Goal: Task Accomplishment & Management: Complete application form

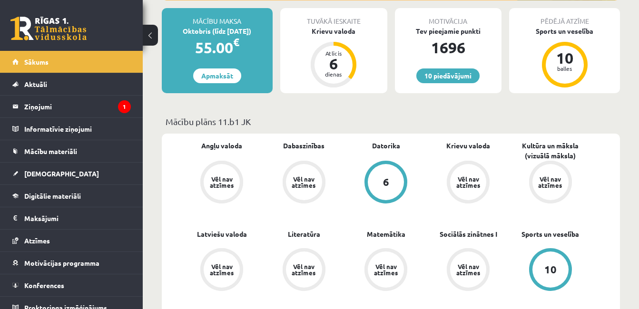
scroll to position [180, 0]
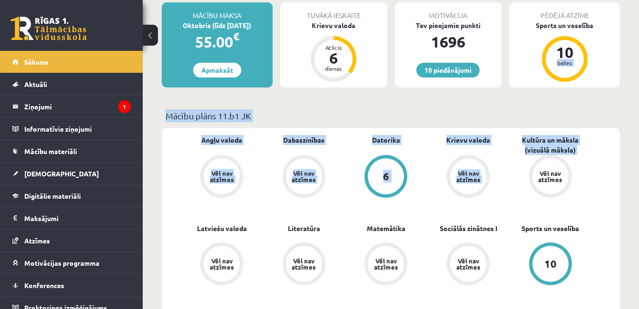
drag, startPoint x: 629, startPoint y: 68, endPoint x: 619, endPoint y: 127, distance: 60.8
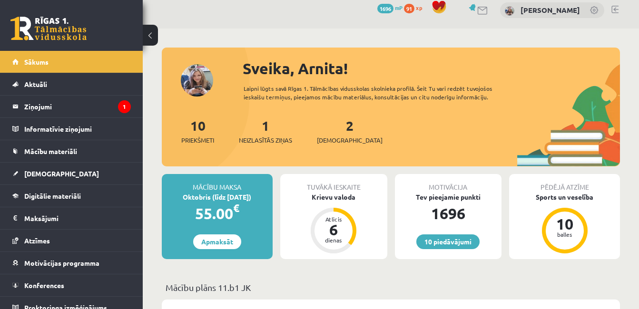
scroll to position [0, 0]
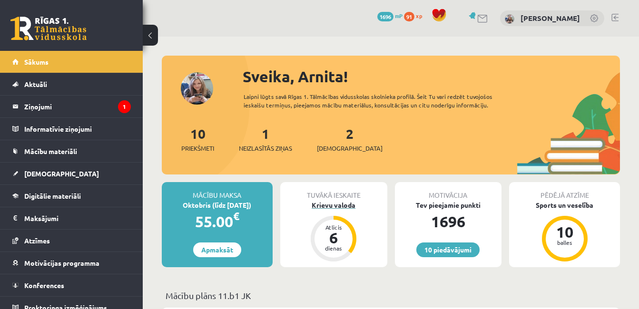
click at [340, 238] on div "6" at bounding box center [333, 237] width 29 height 15
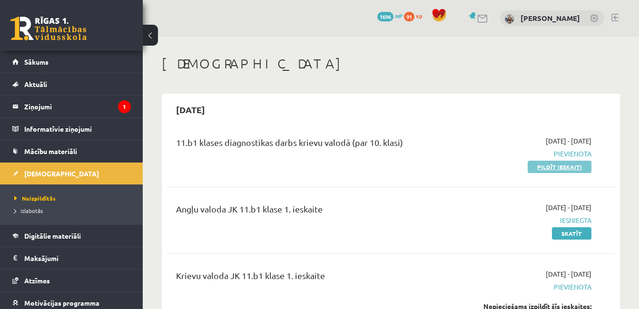
click at [568, 164] on link "Pildīt ieskaiti" at bounding box center [560, 167] width 64 height 12
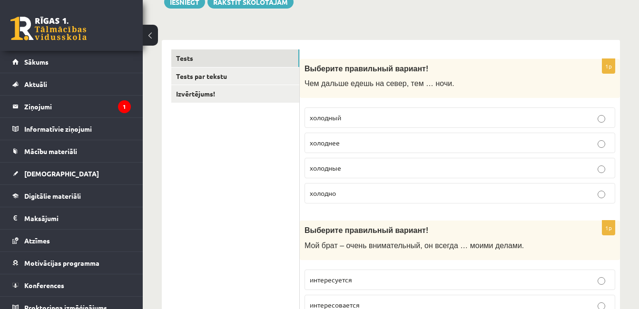
scroll to position [127, 0]
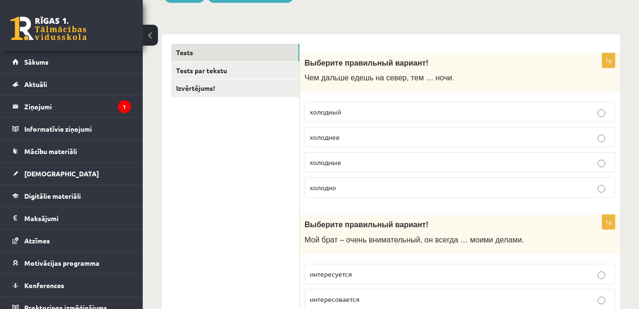
click at [329, 140] on span "холоднее" at bounding box center [325, 137] width 30 height 9
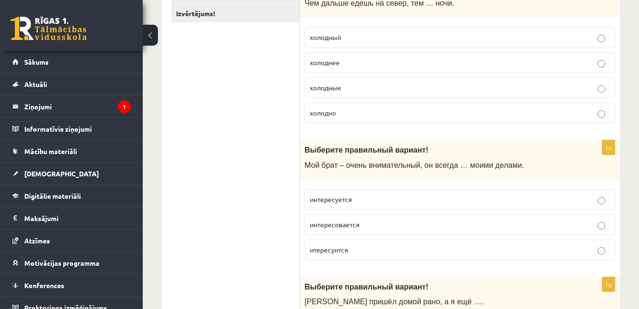
scroll to position [236, 0]
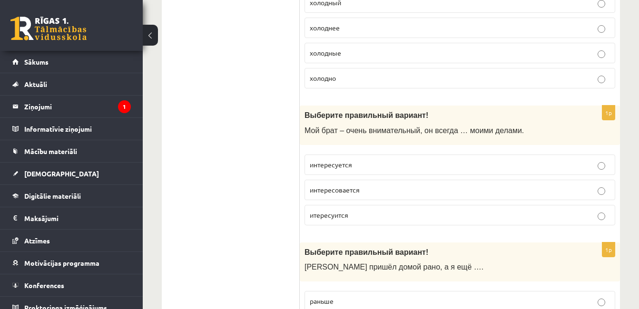
drag, startPoint x: 638, startPoint y: 47, endPoint x: 636, endPoint y: 67, distance: 20.7
drag, startPoint x: 636, startPoint y: 67, endPoint x: 627, endPoint y: 144, distance: 77.5
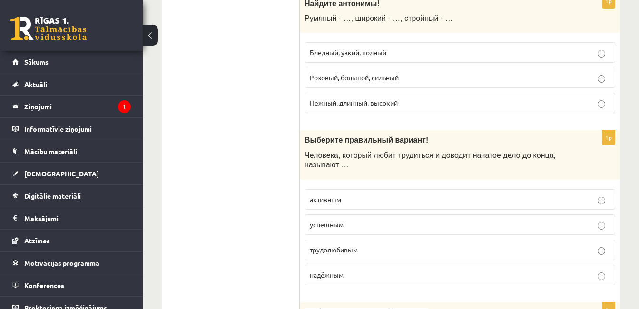
scroll to position [1032, 0]
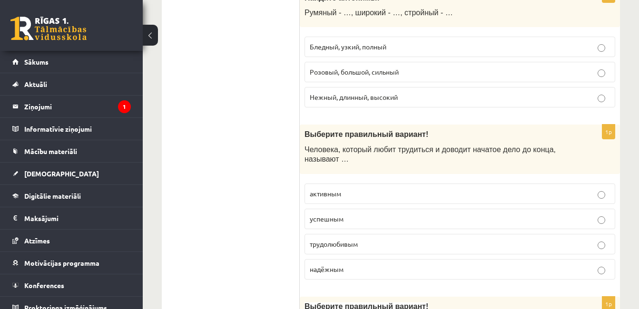
click at [384, 222] on p "успешным" at bounding box center [460, 219] width 300 height 10
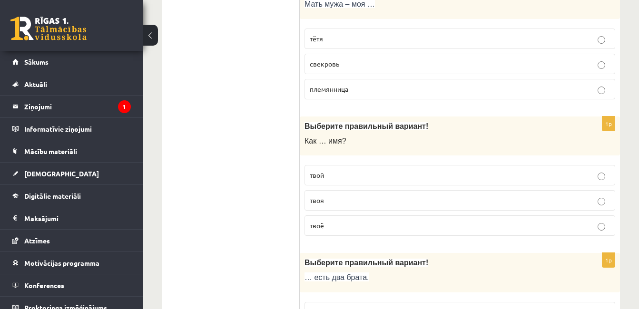
scroll to position [1494, 0]
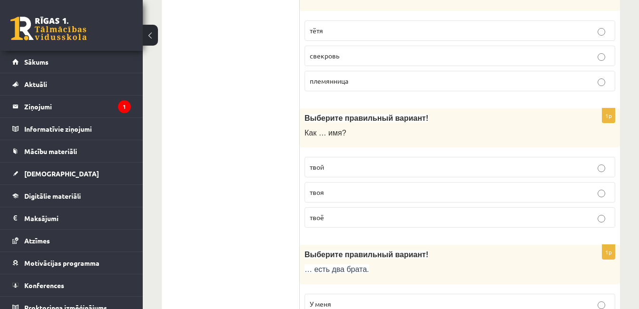
click at [638, 304] on div "11.b1 klases diagnosticējošais darbs Krievu valodā par 10. klases mācību vielu …" at bounding box center [391, 264] width 496 height 3444
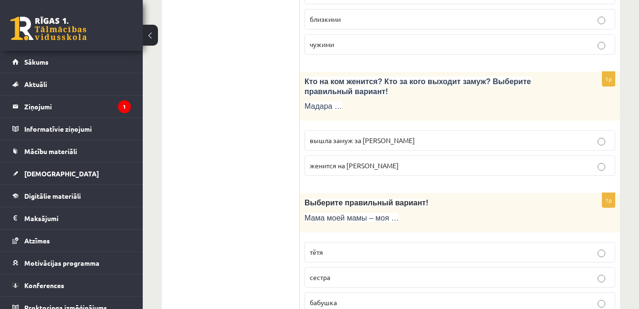
scroll to position [714, 0]
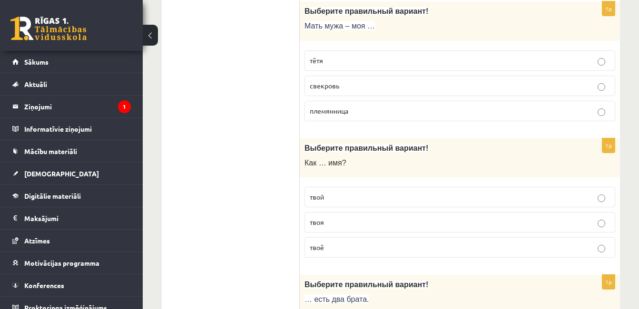
scroll to position [1493, 0]
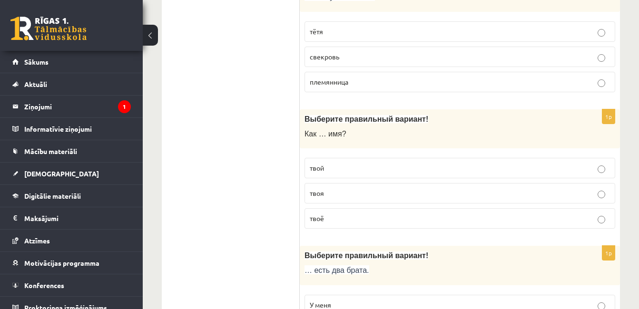
click at [637, 142] on div "11.b1 klases diagnosticējošais darbs Krievu valodā par 10. klases mācību vielu …" at bounding box center [391, 265] width 496 height 3444
click at [598, 216] on p "твоё" at bounding box center [460, 219] width 300 height 10
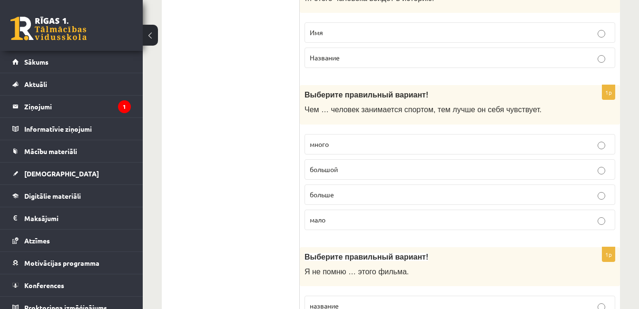
scroll to position [2006, 0]
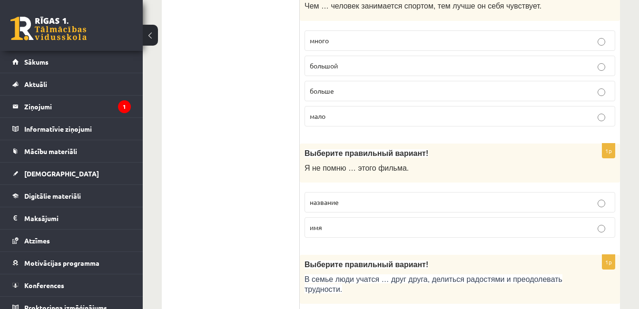
click at [597, 206] on p "название" at bounding box center [460, 202] width 300 height 10
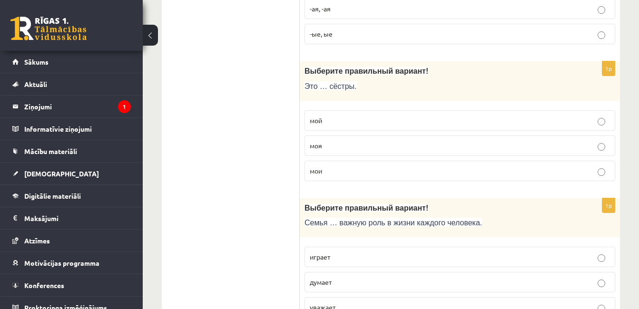
scroll to position [2724, 0]
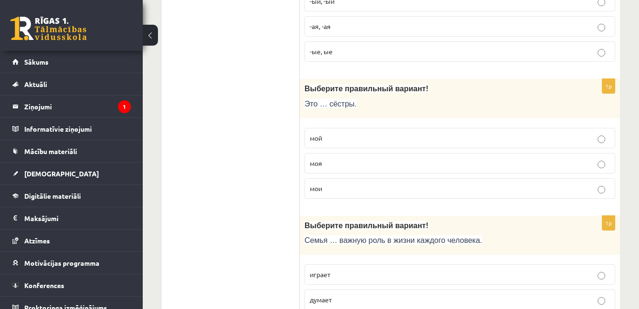
click at [323, 189] on p "мои" at bounding box center [460, 189] width 300 height 10
drag, startPoint x: 638, startPoint y: 248, endPoint x: 634, endPoint y: 257, distance: 10.2
drag, startPoint x: 634, startPoint y: 257, endPoint x: 637, endPoint y: 151, distance: 106.6
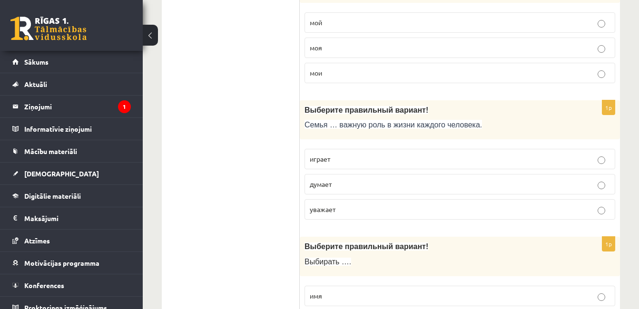
scroll to position [2868, 0]
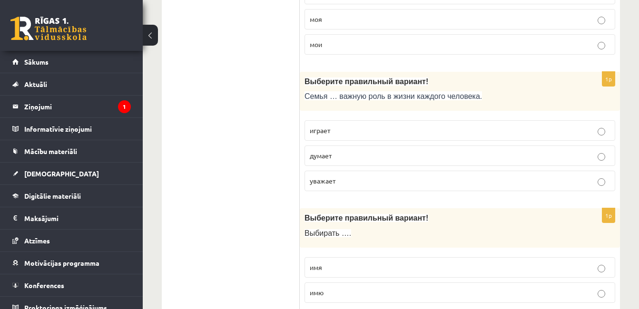
click at [320, 131] on span "играет" at bounding box center [320, 130] width 20 height 9
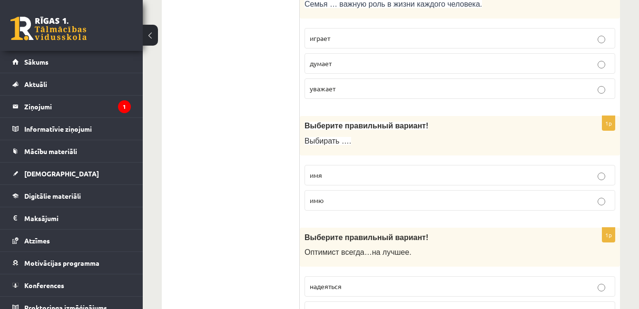
scroll to position [2978, 0]
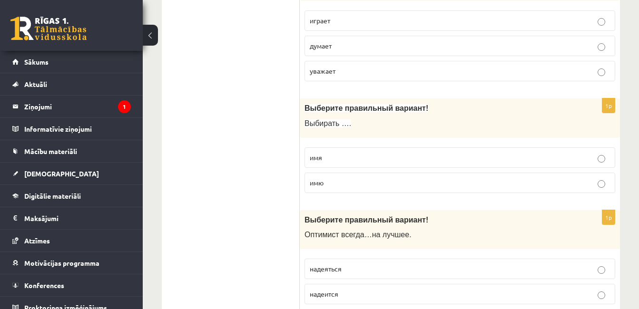
drag, startPoint x: 637, startPoint y: 264, endPoint x: 637, endPoint y: 269, distance: 5.7
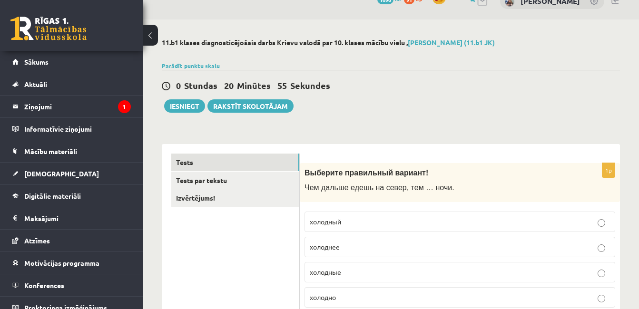
scroll to position [0, 0]
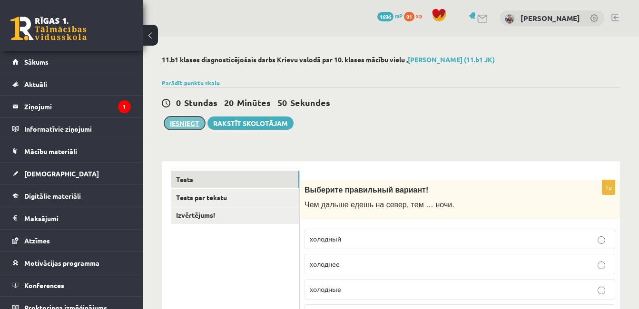
click at [193, 123] on button "Iesniegt" at bounding box center [184, 123] width 41 height 13
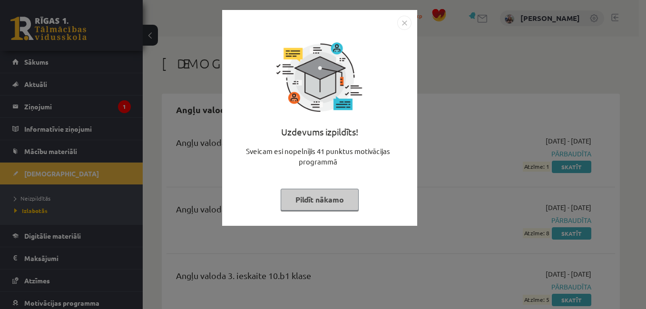
click at [334, 198] on button "Pildīt nākamo" at bounding box center [320, 200] width 78 height 22
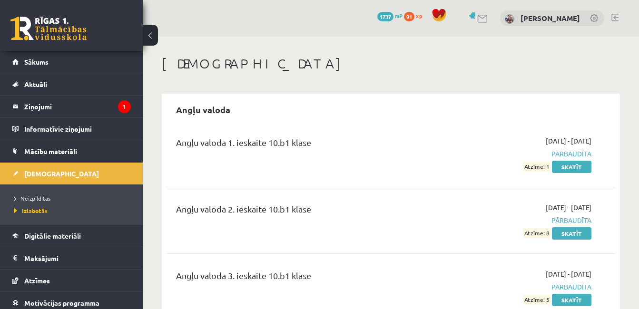
click at [200, 69] on h1 "[DEMOGRAPHIC_DATA]" at bounding box center [391, 64] width 458 height 16
click at [537, 20] on link "[PERSON_NAME]" at bounding box center [549, 18] width 59 height 10
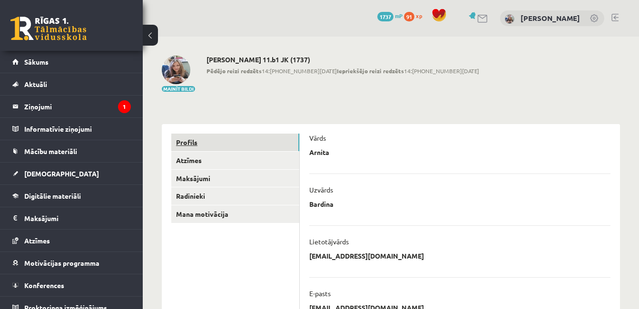
click at [206, 138] on link "Profils" at bounding box center [235, 143] width 128 height 18
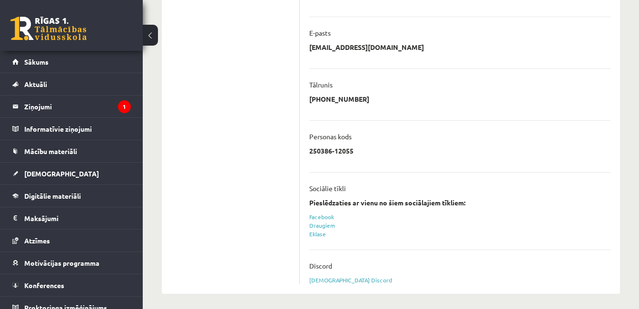
scroll to position [264, 0]
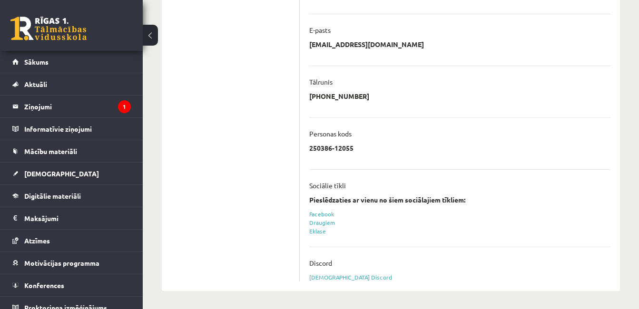
click at [637, 167] on div "**********" at bounding box center [391, 41] width 496 height 537
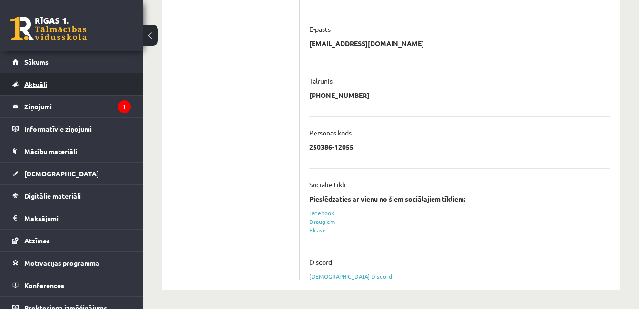
click at [46, 79] on link "Aktuāli" at bounding box center [71, 84] width 118 height 22
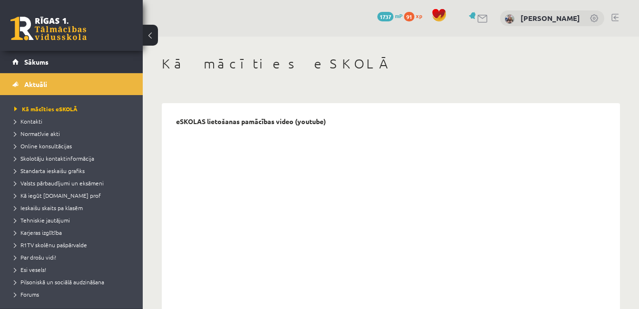
click at [49, 26] on link at bounding box center [48, 29] width 76 height 24
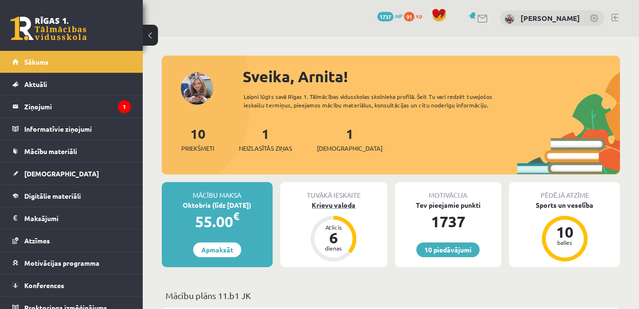
click at [338, 235] on div "6" at bounding box center [333, 237] width 29 height 15
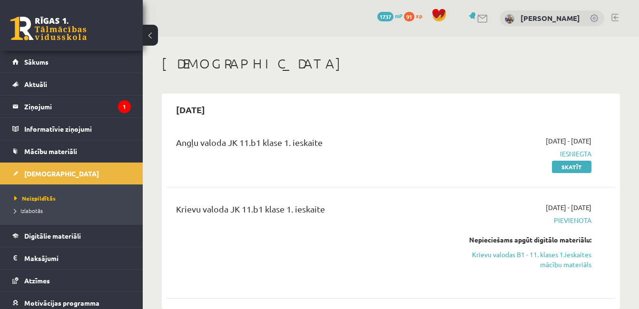
click at [508, 235] on div "Nepieciešams apgūt digitālo materiālu:" at bounding box center [526, 240] width 129 height 10
click at [510, 241] on div "Nepieciešams apgūt digitālo materiālu:" at bounding box center [526, 240] width 129 height 10
click at [262, 209] on div "Krievu valoda JK 11.b1 klase 1. ieskaite" at bounding box center [312, 212] width 272 height 18
click at [529, 242] on div "Nepieciešams apgūt digitālo materiālu:" at bounding box center [526, 240] width 129 height 10
click at [550, 253] on link "Krievu valodas B1 - 11. klases 1.ieskaites mācību materiāls" at bounding box center [526, 260] width 129 height 20
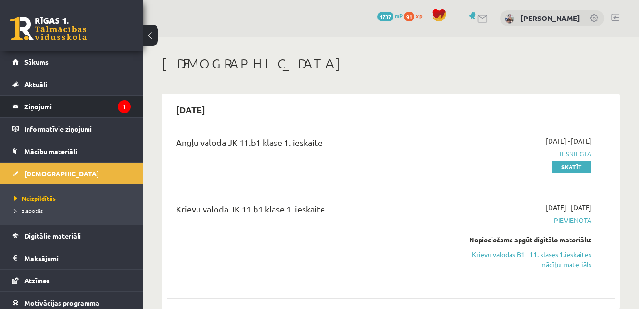
click at [44, 101] on legend "Ziņojumi 1" at bounding box center [77, 107] width 107 height 22
